Goal: Information Seeking & Learning: Check status

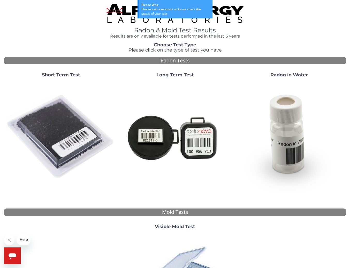
scroll to position [37, 0]
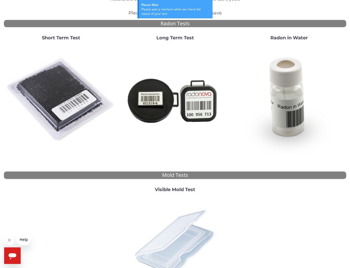
click at [166, 242] on img at bounding box center [175, 241] width 91 height 91
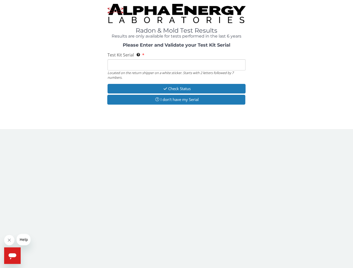
click at [151, 69] on input "Test Kit Serial Located on the return shipper on a white sticker. Starts with 2…" at bounding box center [177, 64] width 138 height 11
click at [130, 70] on div "Located on the return shipper on a white sticker. Starts with 2 letters followe…" at bounding box center [177, 75] width 138 height 10
click at [127, 66] on input "Test Kit Serial Located on the return shipper on a white sticker. Starts with 2…" at bounding box center [177, 64] width 138 height 11
type input "ME106416"
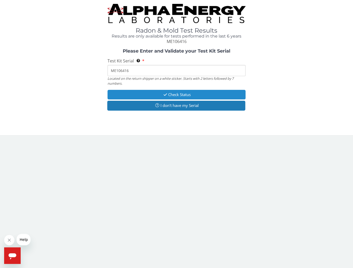
click at [174, 95] on button "Check Status" at bounding box center [177, 95] width 138 height 10
